Goal: Task Accomplishment & Management: Manage account settings

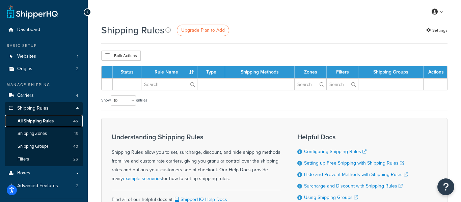
click at [54, 120] on link "All Shipping Rules 45" at bounding box center [44, 121] width 78 height 12
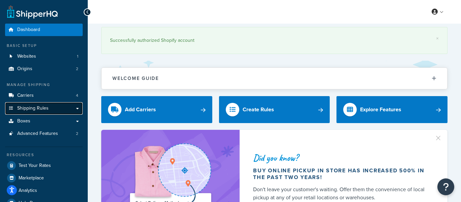
click at [54, 106] on link "Shipping Rules" at bounding box center [44, 108] width 78 height 12
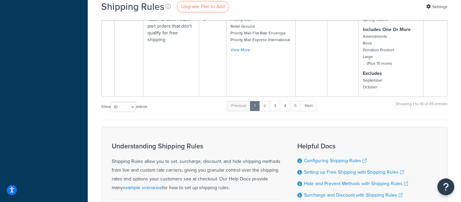
scroll to position [558, 0]
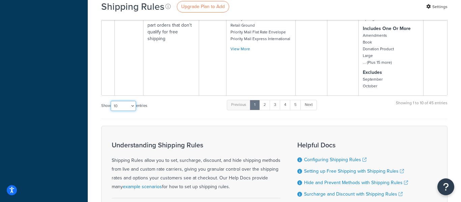
click at [121, 102] on select "10 15 25 50 100 1000" at bounding box center [123, 106] width 25 height 10
select select "50"
click at [111, 101] on select "10 15 25 50 100 1000" at bounding box center [123, 106] width 25 height 10
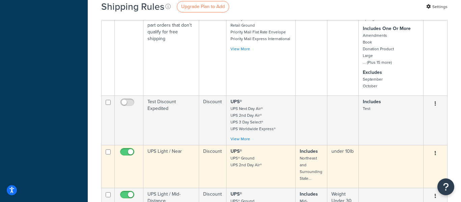
click at [150, 145] on td "UPS Light / Near" at bounding box center [171, 166] width 56 height 43
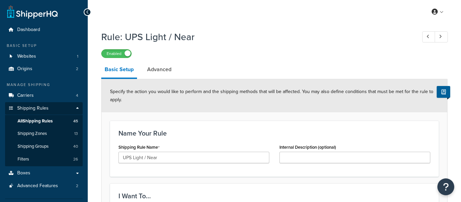
select select "SURCHARGE"
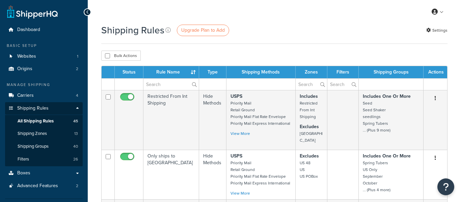
select select "50"
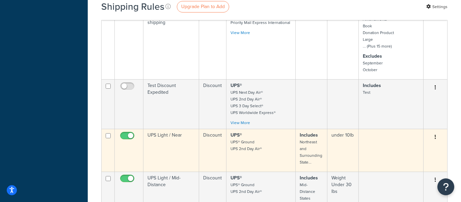
scroll to position [574, 0]
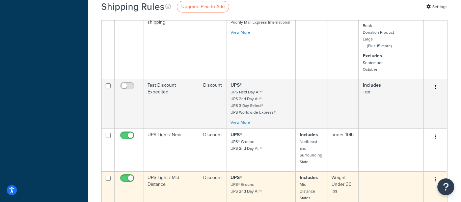
click at [163, 176] on td "UPS Light / Mid-Distance" at bounding box center [171, 189] width 56 height 36
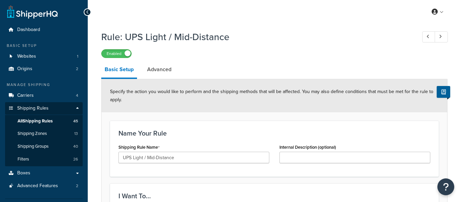
select select "SURCHARGE"
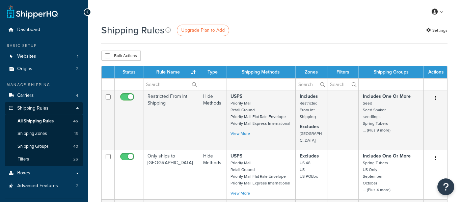
select select "50"
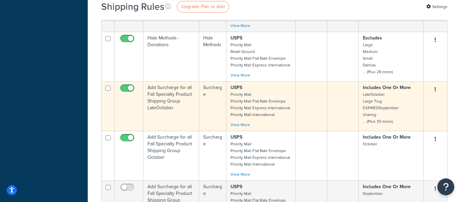
scroll to position [1945, 0]
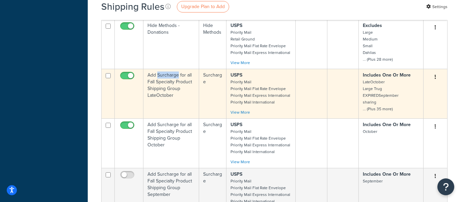
drag, startPoint x: 162, startPoint y: 65, endPoint x: 152, endPoint y: 73, distance: 12.0
click at [152, 73] on td "Add Surcharge for all Fall Specialty Product Shipping Group LateOctober" at bounding box center [171, 94] width 56 height 50
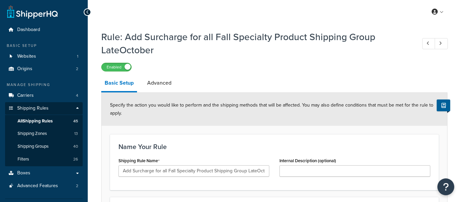
select select "PERCENTAGE"
select select "SHIPPING_GROUP"
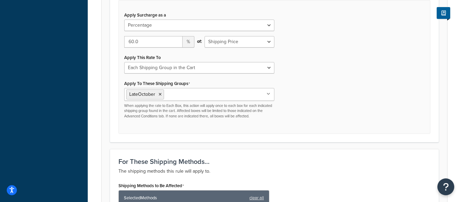
scroll to position [214, 0]
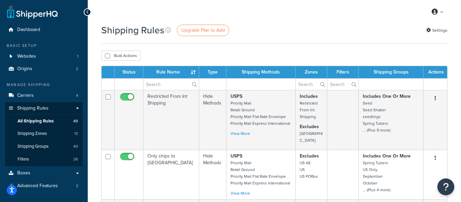
select select "50"
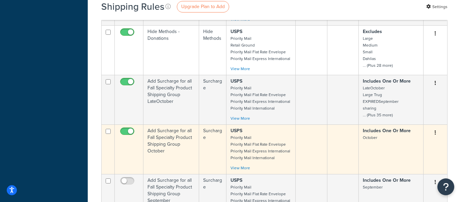
scroll to position [1943, 0]
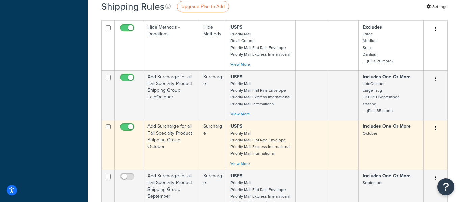
click at [164, 120] on td "Add Surcharge for all Fall Specialty Product Shipping Group October" at bounding box center [171, 145] width 56 height 50
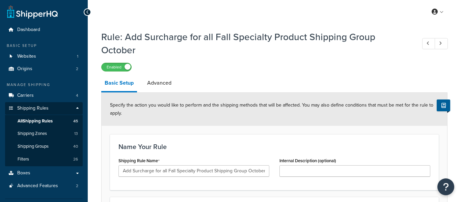
select select "PERCENTAGE"
select select "SHIPPING_GROUP"
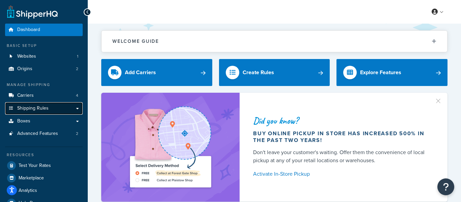
click at [28, 107] on span "Shipping Rules" at bounding box center [32, 109] width 31 height 6
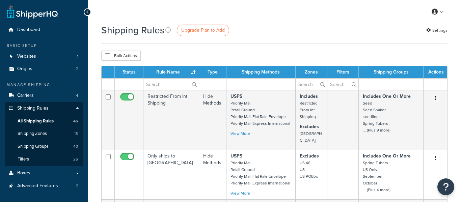
select select "50"
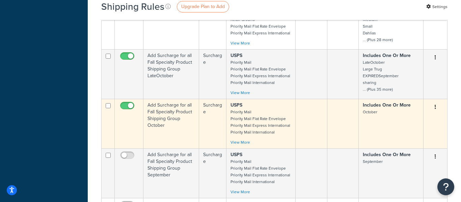
scroll to position [1950, 0]
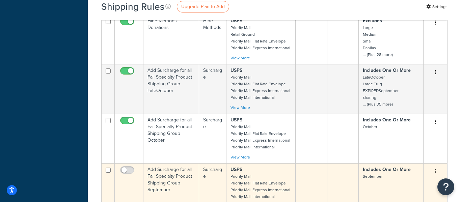
click at [185, 163] on td "Add Surcharge for all Fall Specialty Product Shipping Group September" at bounding box center [171, 188] width 56 height 50
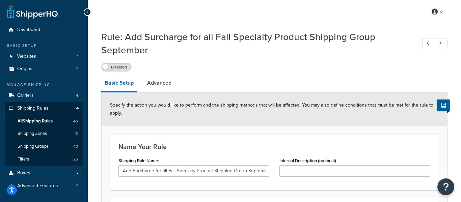
select select "PERCENTAGE"
select select "SHIPPING_GROUP"
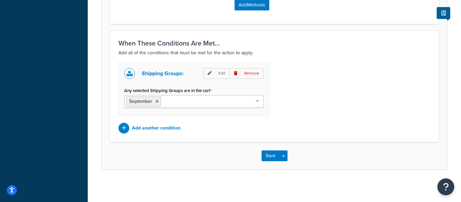
scroll to position [624, 0]
